Goal: Find specific page/section: Find specific page/section

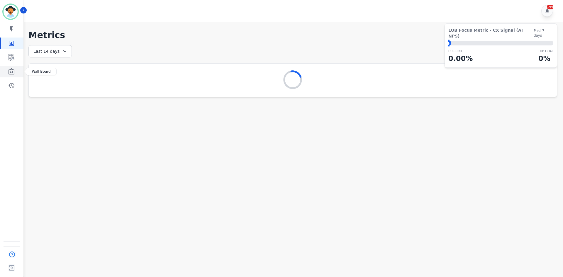
click at [10, 68] on icon "Sidebar" at bounding box center [11, 71] width 7 height 7
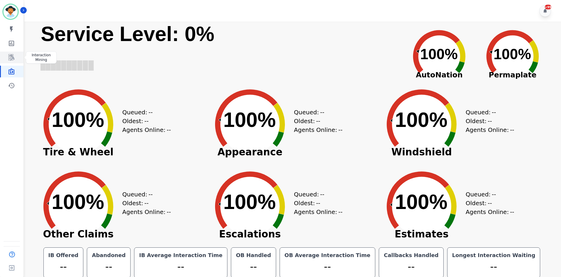
click at [13, 57] on icon "Sidebar" at bounding box center [11, 57] width 7 height 7
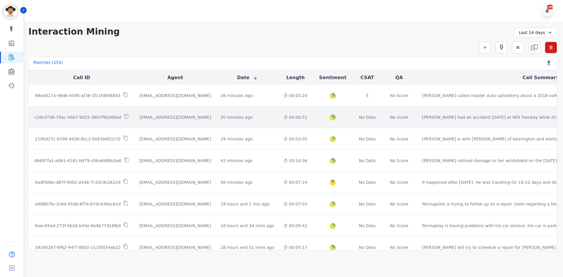
click at [446, 111] on td "[PERSON_NAME] had an accident [DATE] at 405 freeway while driving to work. Some…" at bounding box center [540, 117] width 247 height 22
